Goal: Information Seeking & Learning: Learn about a topic

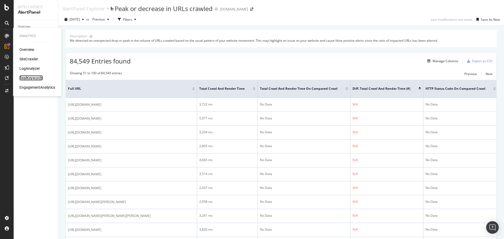
click at [33, 77] on div "RealKeywords" at bounding box center [30, 77] width 23 height 5
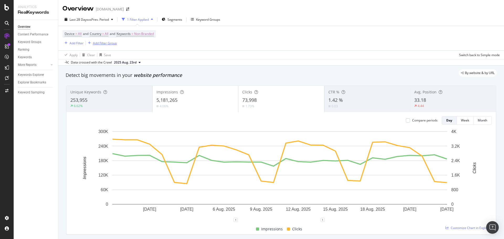
click at [101, 42] on div "Add Filter Group" at bounding box center [105, 43] width 24 height 4
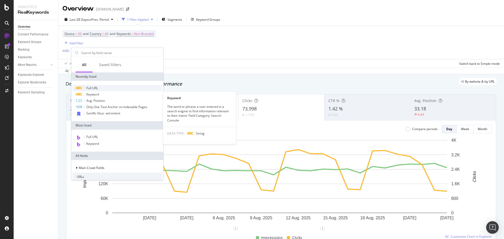
click at [99, 87] on div "Full URL" at bounding box center [117, 88] width 90 height 6
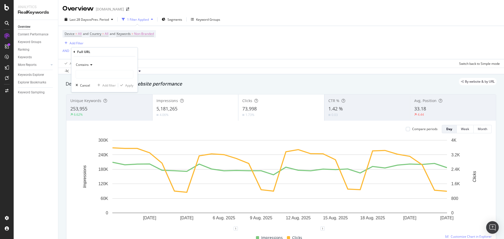
click at [93, 62] on div "Contains" at bounding box center [105, 65] width 58 height 8
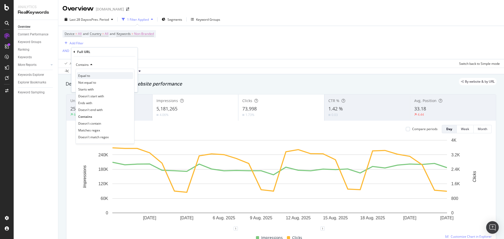
click at [86, 75] on span "Equal to" at bounding box center [84, 76] width 12 height 4
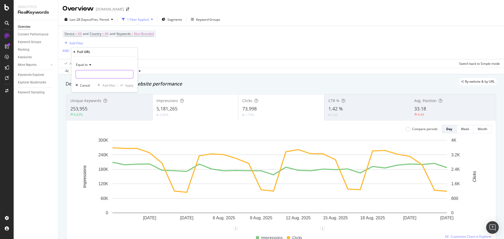
click at [90, 75] on input "text" at bounding box center [104, 74] width 57 height 8
paste input "https://www.supplyhouse.com/Backflow-Preventers-1619000"
type input "https://www.supplyhouse.com/Backflow-Preventers-1619000"
click at [133, 87] on div "Apply" at bounding box center [129, 85] width 8 height 4
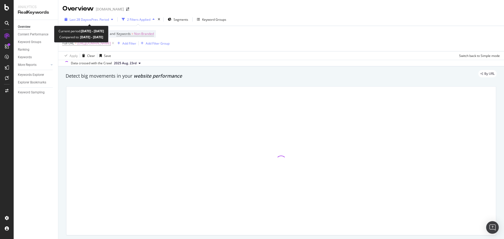
click at [94, 20] on span "vs Prev. Period" at bounding box center [98, 19] width 21 height 4
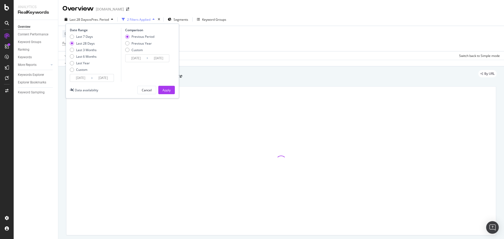
click at [87, 78] on input "[DATE]" at bounding box center [80, 77] width 21 height 7
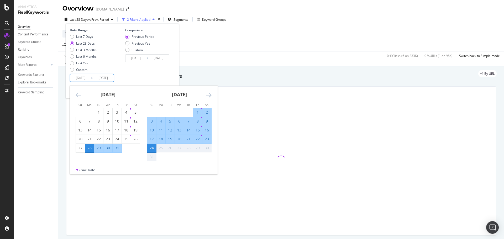
click at [80, 95] on icon "Move backward to switch to the previous month." at bounding box center [79, 95] width 6 height 6
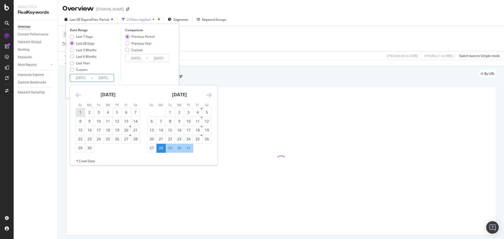
click at [84, 114] on div "1" at bounding box center [80, 112] width 9 height 5
type input "2025/06/01"
type input "2025/03/08"
type input "2025/05/31"
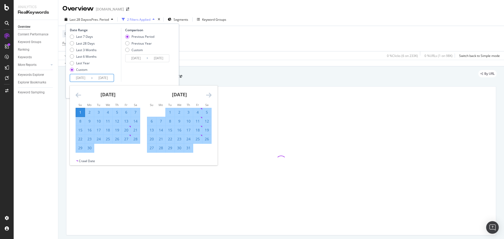
click at [210, 93] on icon "Move forward to switch to the next month." at bounding box center [209, 95] width 6 height 6
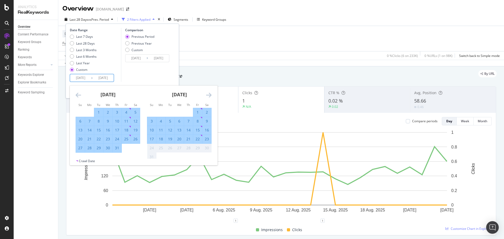
click at [167, 77] on div "Comparison Previous Period Previous Year Custom 2025/03/08 Navigate forward to …" at bounding box center [146, 55] width 50 height 54
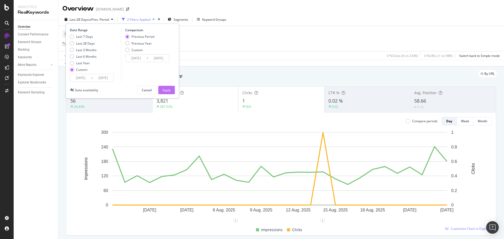
click at [159, 88] on button "Apply" at bounding box center [166, 90] width 17 height 8
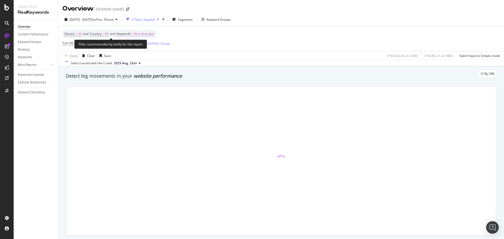
click at [151, 34] on span "Non-Branded" at bounding box center [144, 33] width 20 height 7
click at [149, 48] on icon "button" at bounding box center [149, 46] width 2 height 3
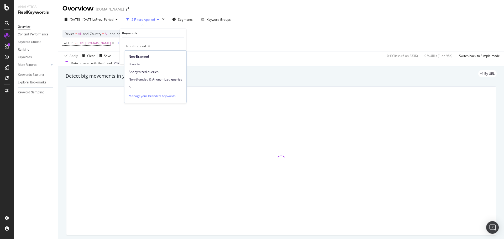
drag, startPoint x: 138, startPoint y: 88, endPoint x: 150, endPoint y: 88, distance: 11.8
click at [138, 88] on span "All" at bounding box center [156, 87] width 54 height 5
click at [177, 57] on div "Apply" at bounding box center [178, 57] width 8 height 4
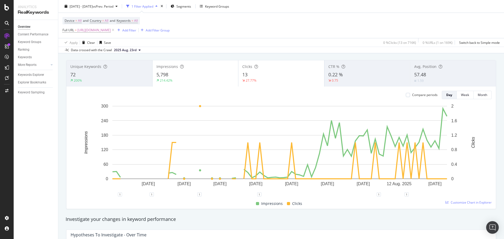
click at [417, 70] on div "Avg. Position 57.48 1.59" at bounding box center [453, 74] width 86 height 24
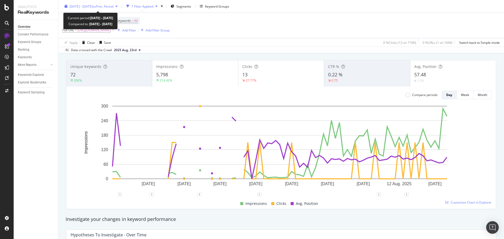
click at [108, 4] on span "vs Prev. Period" at bounding box center [103, 6] width 21 height 4
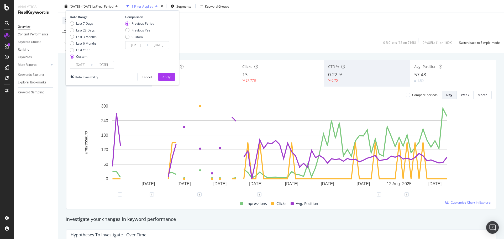
click at [77, 64] on input "2025/06/01" at bounding box center [80, 64] width 21 height 7
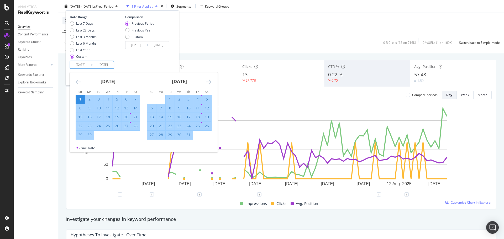
click at [96, 106] on div "10" at bounding box center [98, 108] width 9 height 5
type input "2025/06/10"
type input "2025/03/26"
type input "2025/06/09"
click at [146, 63] on div "Comparison Previous Period Previous Year Custom 2025/03/26 Navigate forward to …" at bounding box center [146, 42] width 50 height 54
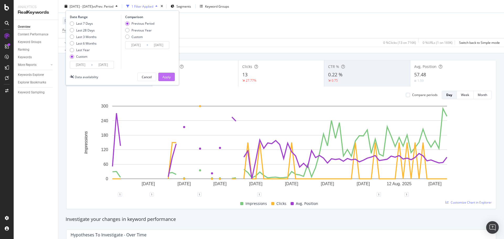
click at [174, 77] on button "Apply" at bounding box center [166, 77] width 17 height 8
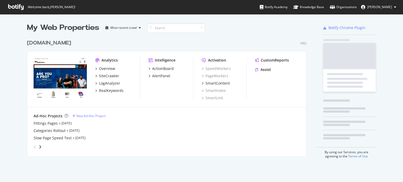
scroll to position [119, 281]
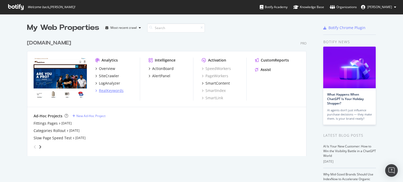
click at [115, 90] on div "RealKeywords" at bounding box center [111, 90] width 25 height 5
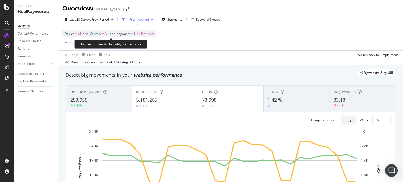
click at [147, 32] on span "Non-Branded" at bounding box center [144, 33] width 20 height 7
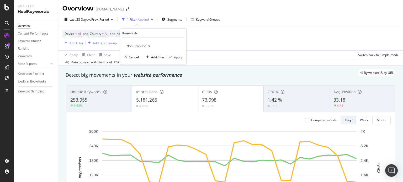
click at [145, 46] on span "Non-Branded" at bounding box center [135, 46] width 22 height 4
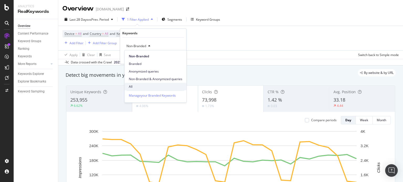
click at [144, 86] on span "All" at bounding box center [156, 87] width 54 height 5
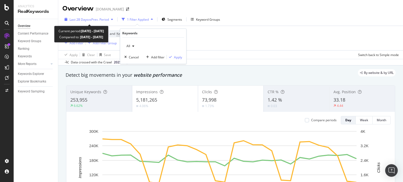
click at [109, 18] on span "vs Prev. Period" at bounding box center [98, 19] width 21 height 4
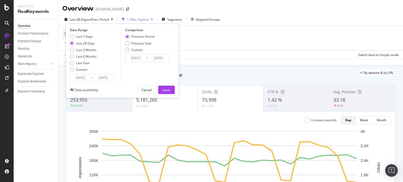
click at [87, 79] on input "[DATE]" at bounding box center [80, 77] width 21 height 7
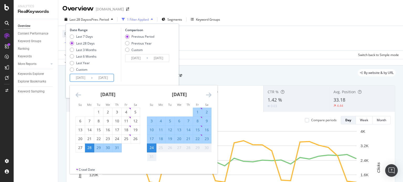
drag, startPoint x: 85, startPoint y: 90, endPoint x: 81, endPoint y: 91, distance: 3.3
click at [82, 91] on div "[DATE]" at bounding box center [108, 97] width 65 height 22
click at [81, 91] on div "[DATE]" at bounding box center [108, 97] width 65 height 22
click at [79, 94] on icon "Move backward to switch to the previous month." at bounding box center [79, 95] width 6 height 6
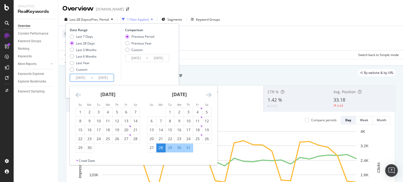
click at [79, 94] on icon "Move backward to switch to the previous month." at bounding box center [79, 95] width 6 height 6
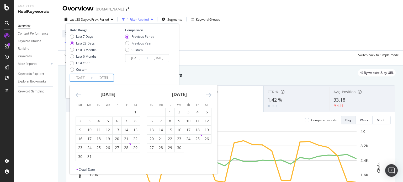
click at [79, 94] on icon "Move backward to switch to the previous month." at bounding box center [79, 95] width 6 height 6
click at [106, 113] on div "1" at bounding box center [107, 112] width 9 height 5
type input "[DATE]"
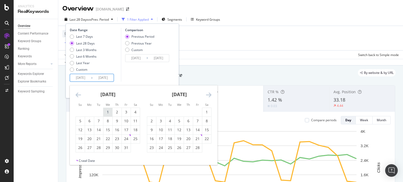
type input "[DATE]"
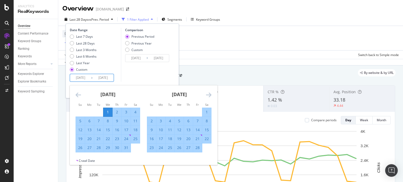
click at [128, 150] on div "31" at bounding box center [126, 147] width 9 height 5
type input "[DATE]"
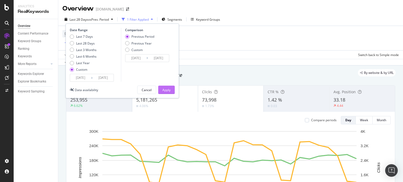
click at [166, 86] on div "Apply" at bounding box center [167, 90] width 8 height 8
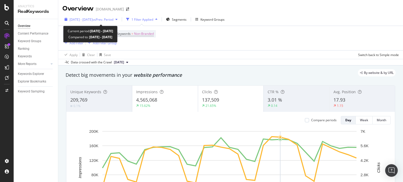
click at [113, 19] on span "vs Prev. Period" at bounding box center [103, 19] width 21 height 4
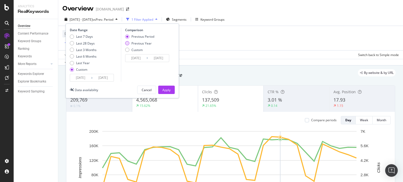
click at [132, 43] on div "Previous Year" at bounding box center [142, 43] width 20 height 4
type input "[DATE]"
click at [166, 88] on div "Apply" at bounding box center [167, 90] width 8 height 4
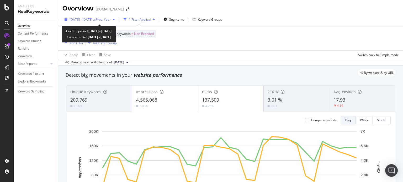
click at [71, 18] on span "[DATE] - [DATE]" at bounding box center [81, 19] width 23 height 4
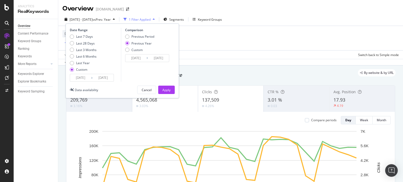
click at [211, 52] on div "Apply Clear Save Switch back to Simple mode" at bounding box center [230, 54] width 345 height 9
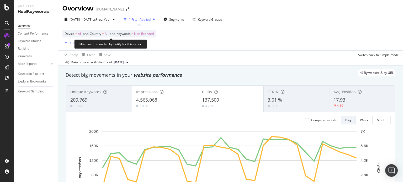
click at [154, 34] on span "Non-Branded" at bounding box center [144, 33] width 20 height 7
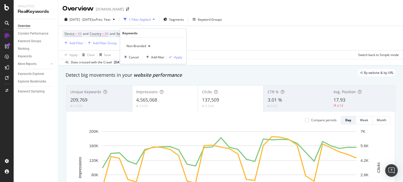
click at [148, 49] on div "Non-Branded" at bounding box center [138, 46] width 28 height 8
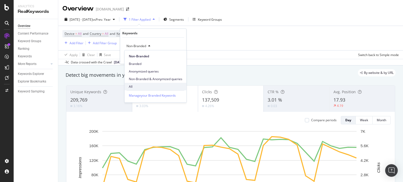
click at [140, 87] on span "All" at bounding box center [156, 87] width 54 height 5
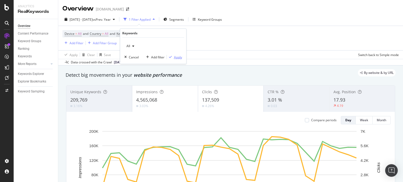
click at [181, 55] on div "Apply" at bounding box center [178, 57] width 8 height 4
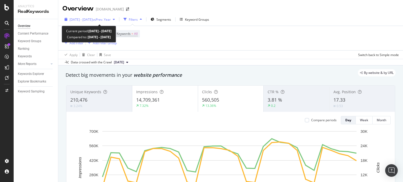
click at [111, 20] on span "vs Prev. Year" at bounding box center [102, 19] width 18 height 4
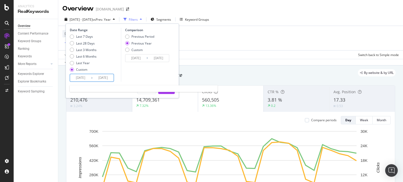
click at [89, 76] on input "[DATE]" at bounding box center [80, 77] width 21 height 7
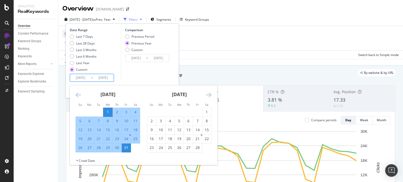
click at [106, 110] on div "1" at bounding box center [107, 112] width 9 height 5
click at [208, 93] on icon "Move forward to switch to the next month." at bounding box center [209, 95] width 6 height 6
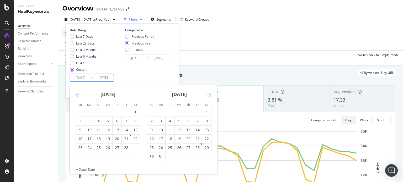
click at [208, 93] on icon "Move forward to switch to the next month." at bounding box center [209, 95] width 6 height 6
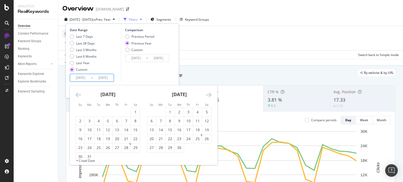
click at [208, 93] on icon "Move forward to switch to the next month." at bounding box center [209, 95] width 6 height 6
click at [212, 96] on div "[DATE] 1 2 3 4 5 6 7 8 9 10 11 12 13 14 15 16 17 18 19 20 21 22 23 24 25 26 27 …" at bounding box center [179, 119] width 71 height 67
click at [211, 96] on icon "Move forward to switch to the next month." at bounding box center [209, 95] width 6 height 6
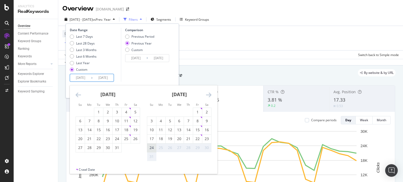
click at [152, 148] on div "24" at bounding box center [151, 147] width 9 height 5
type input "[DATE]"
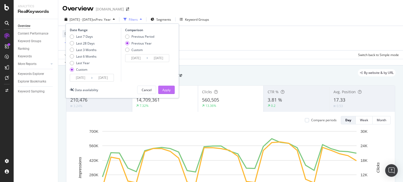
click at [166, 87] on div "Apply" at bounding box center [167, 90] width 8 height 8
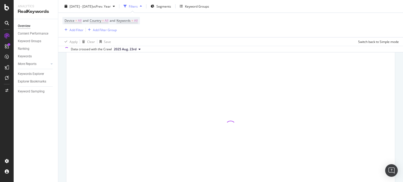
scroll to position [26, 0]
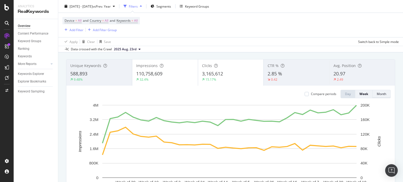
click at [384, 95] on button "Month" at bounding box center [382, 94] width 18 height 8
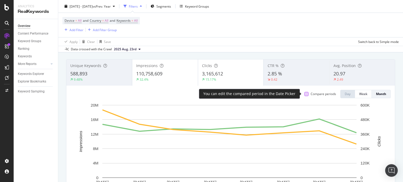
click at [305, 93] on div at bounding box center [307, 94] width 4 height 4
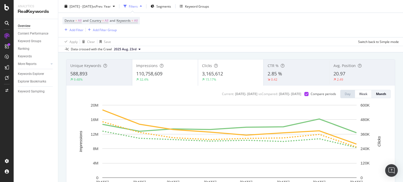
click at [199, 70] on div "Clicks 3,165,612 15.17%" at bounding box center [231, 73] width 66 height 24
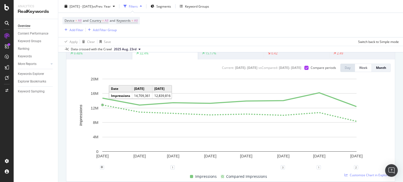
scroll to position [0, 0]
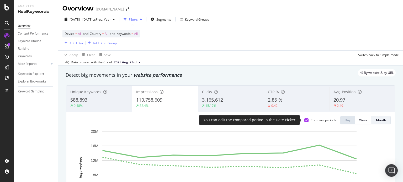
click at [306, 121] on icon at bounding box center [307, 120] width 2 height 3
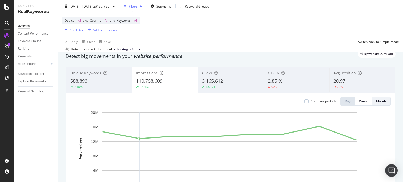
scroll to position [26, 0]
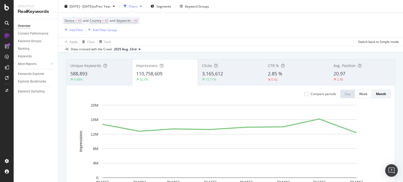
click at [273, 73] on span "2.85 %" at bounding box center [275, 74] width 14 height 6
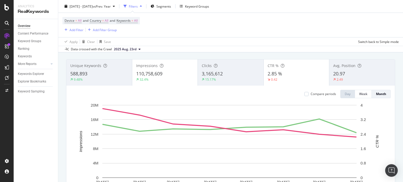
click at [159, 83] on div "Impressions 110,758,609 32.4%" at bounding box center [165, 73] width 66 height 24
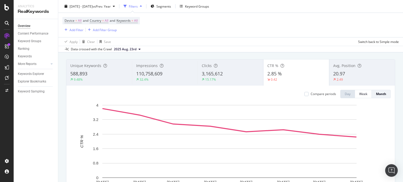
click at [346, 68] on span "Avg. Position" at bounding box center [344, 65] width 22 height 5
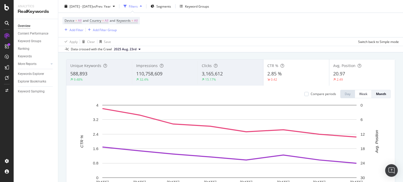
click at [298, 72] on div "2.85 %" at bounding box center [297, 74] width 58 height 7
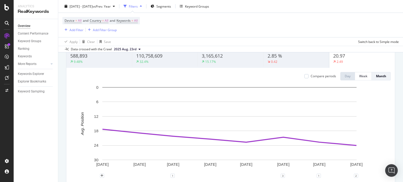
scroll to position [53, 0]
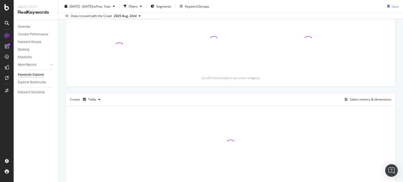
scroll to position [79, 0]
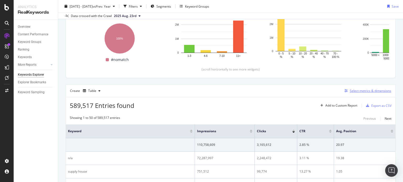
click at [343, 90] on div "button" at bounding box center [346, 91] width 7 height 3
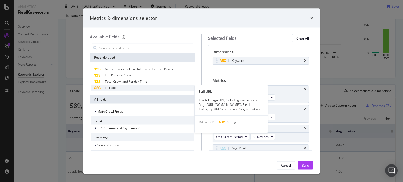
click at [109, 86] on span "Full URL" at bounding box center [111, 88] width 12 height 4
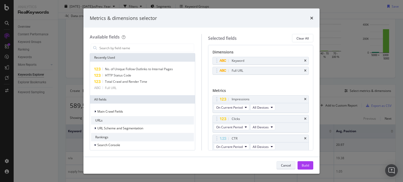
click at [285, 164] on div "Cancel" at bounding box center [286, 165] width 10 height 4
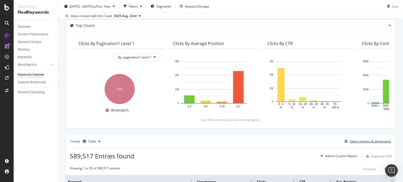
scroll to position [0, 0]
